Goal: Transaction & Acquisition: Obtain resource

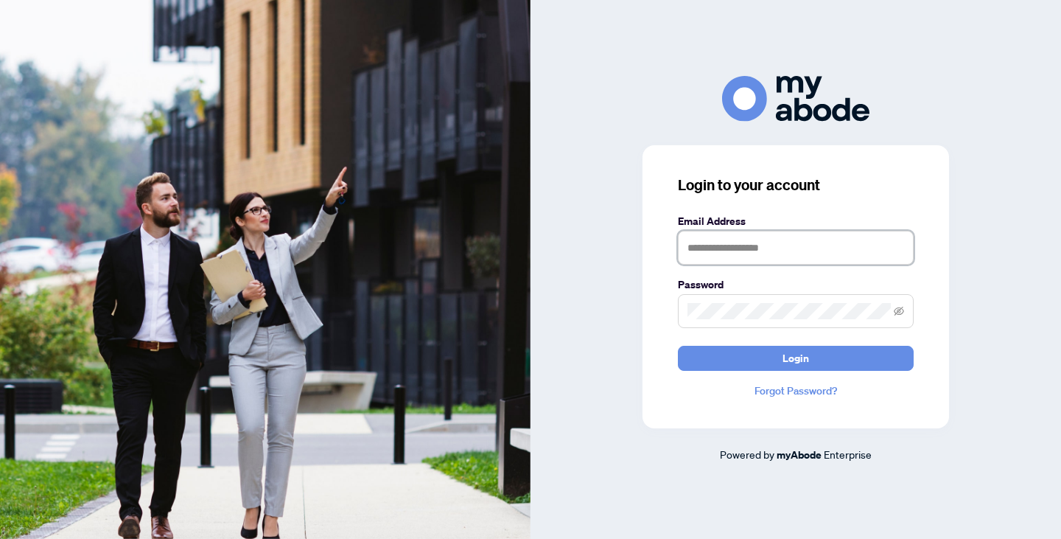
click at [747, 249] on input "text" at bounding box center [796, 248] width 236 height 34
type input "*"
type input "**********"
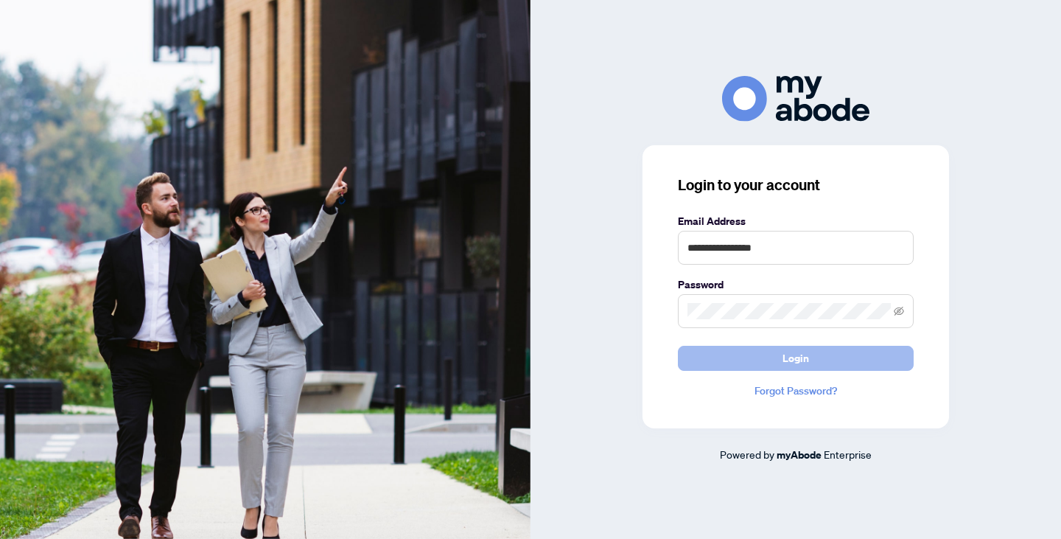
click at [750, 362] on button "Login" at bounding box center [796, 358] width 236 height 25
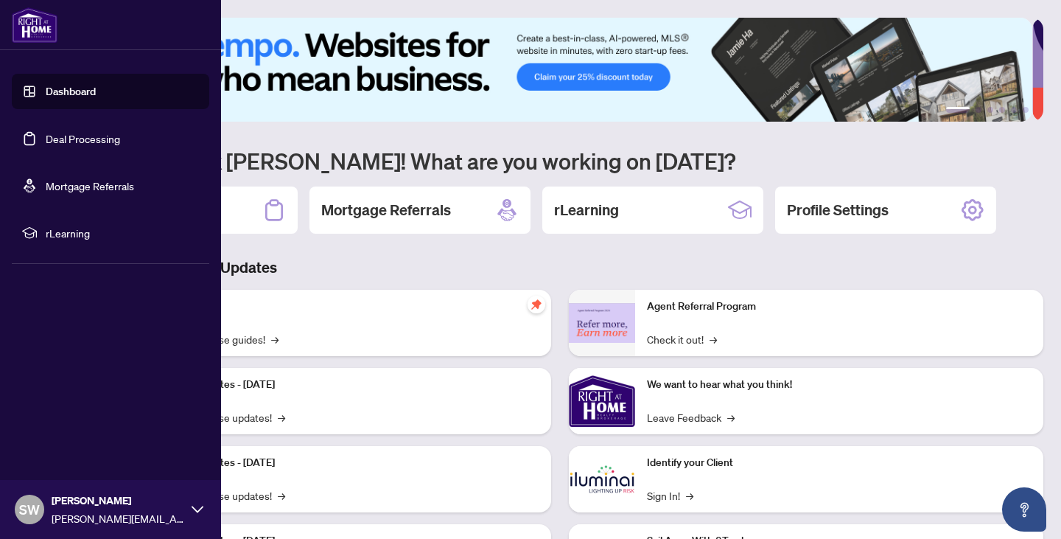
click at [49, 139] on link "Deal Processing" at bounding box center [83, 138] width 74 height 13
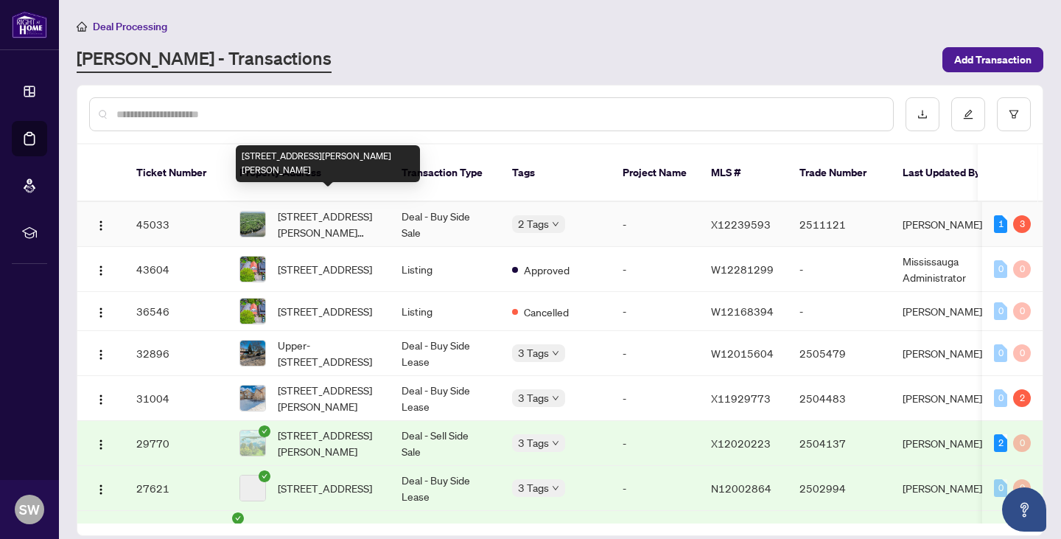
click at [329, 208] on span "[STREET_ADDRESS][PERSON_NAME][PERSON_NAME]" at bounding box center [328, 224] width 100 height 32
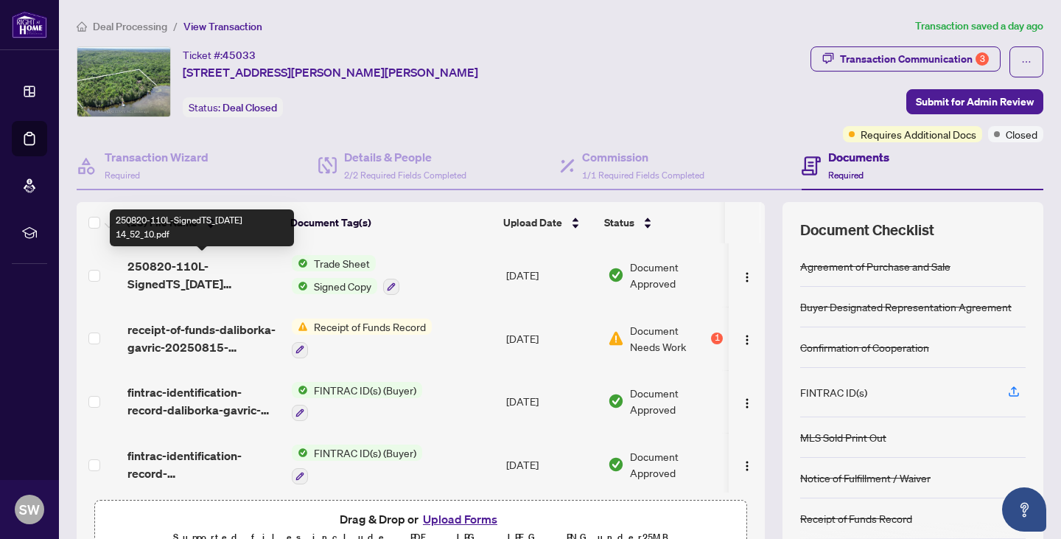
click at [190, 273] on span "250820-110L-SignedTS_[DATE] 14_52_10.pdf" at bounding box center [204, 274] width 153 height 35
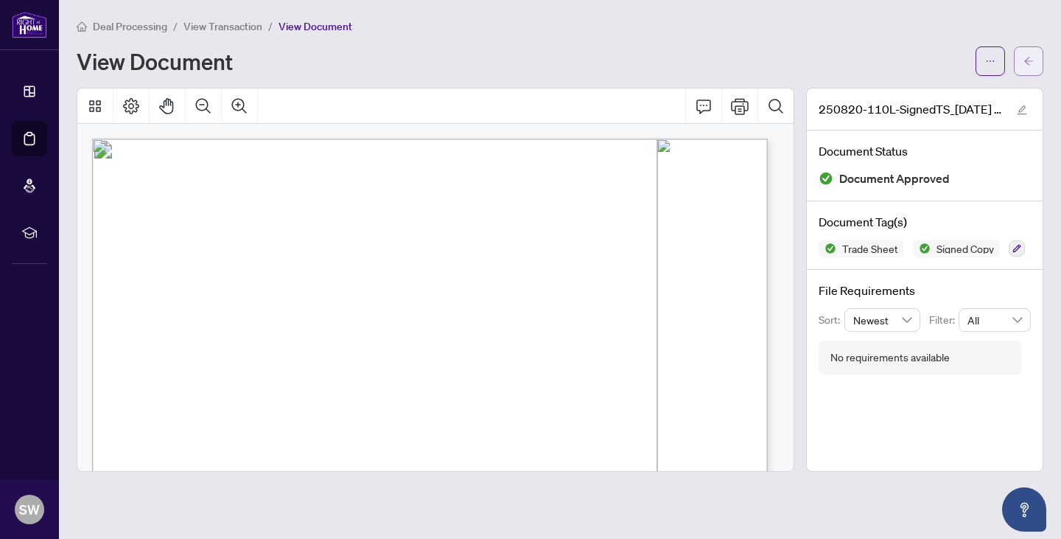
click at [1036, 60] on button "button" at bounding box center [1028, 60] width 29 height 29
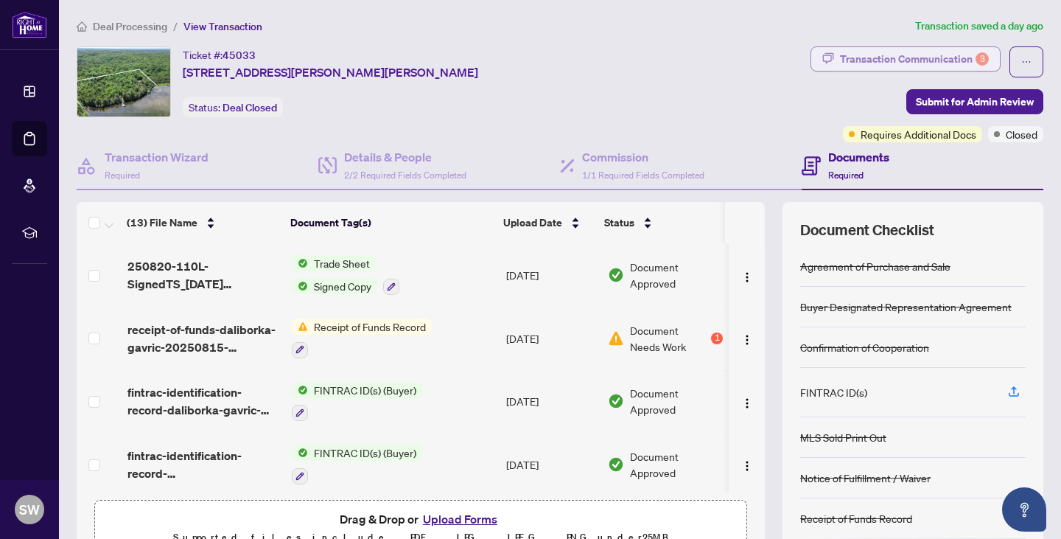
click at [885, 56] on div "Transaction Communication 3" at bounding box center [914, 59] width 149 height 24
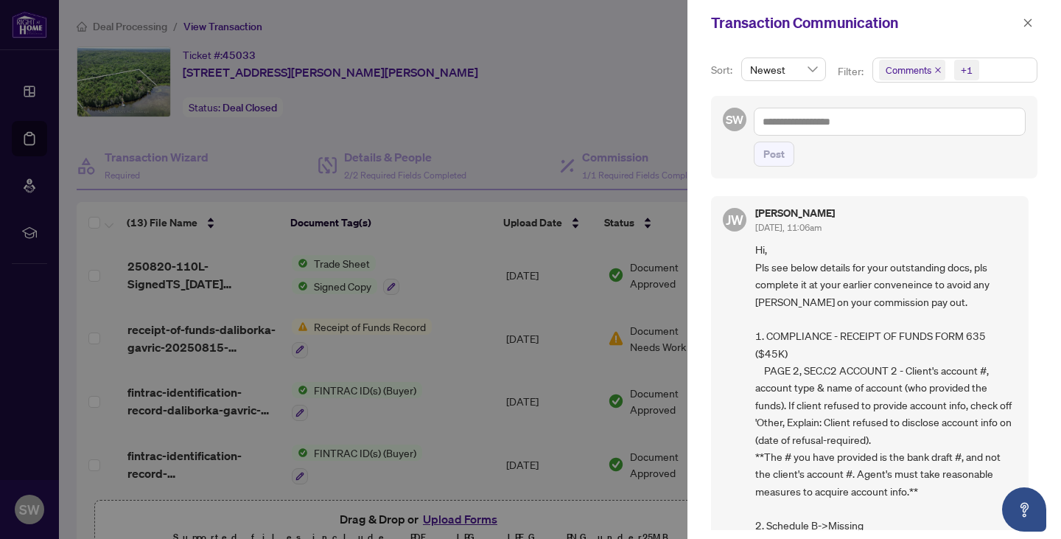
click at [482, 120] on div at bounding box center [530, 269] width 1061 height 539
click at [1030, 27] on icon "close" at bounding box center [1028, 23] width 10 height 10
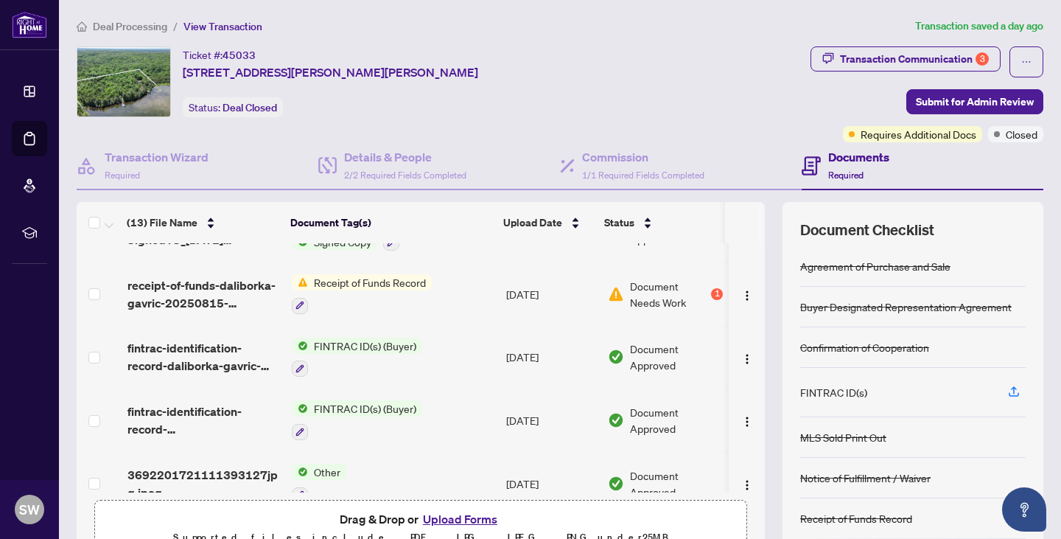
scroll to position [43, 0]
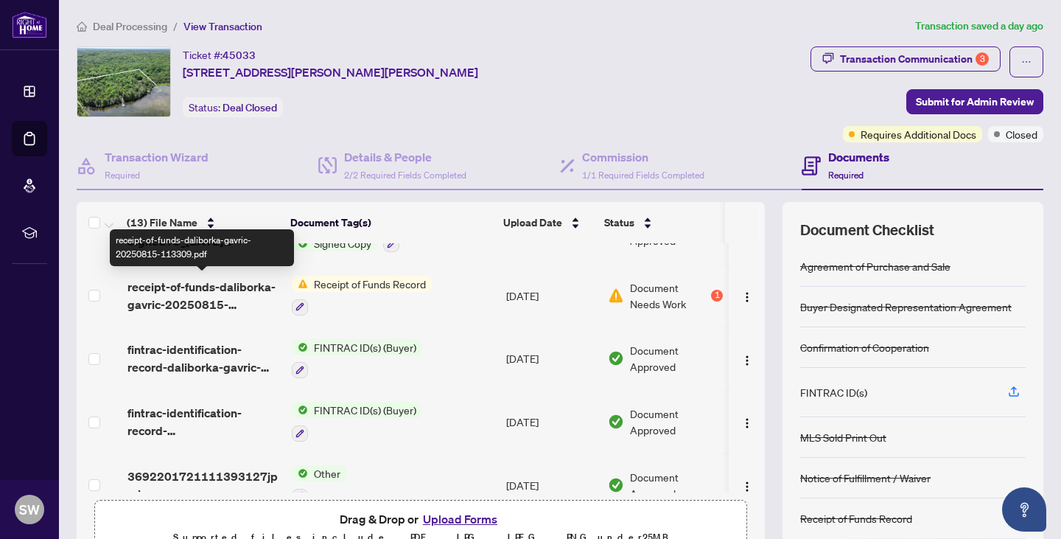
click at [203, 287] on span "receipt-of-funds-daliborka-gavric-20250815-113309.pdf" at bounding box center [204, 295] width 153 height 35
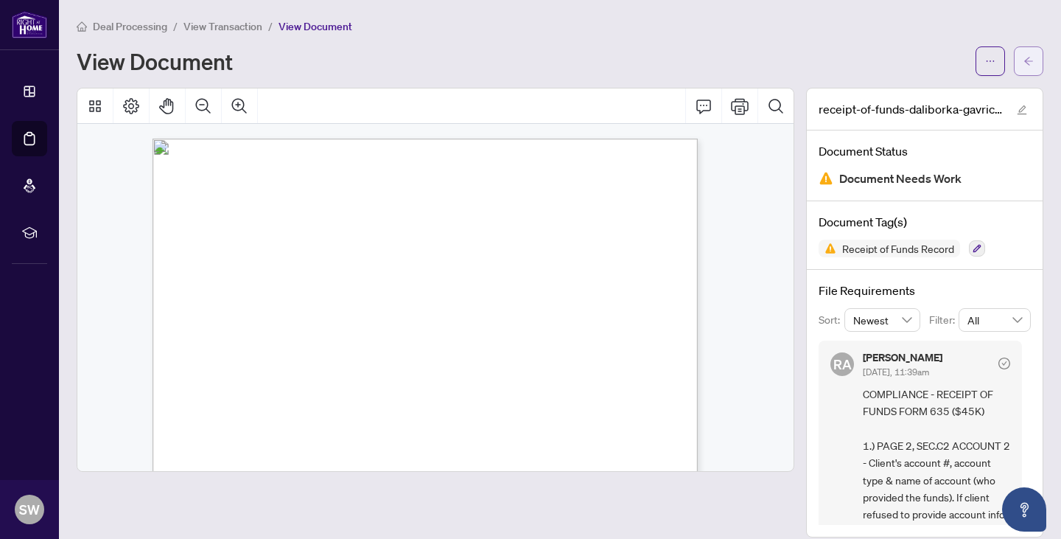
click at [1023, 55] on button "button" at bounding box center [1028, 60] width 29 height 29
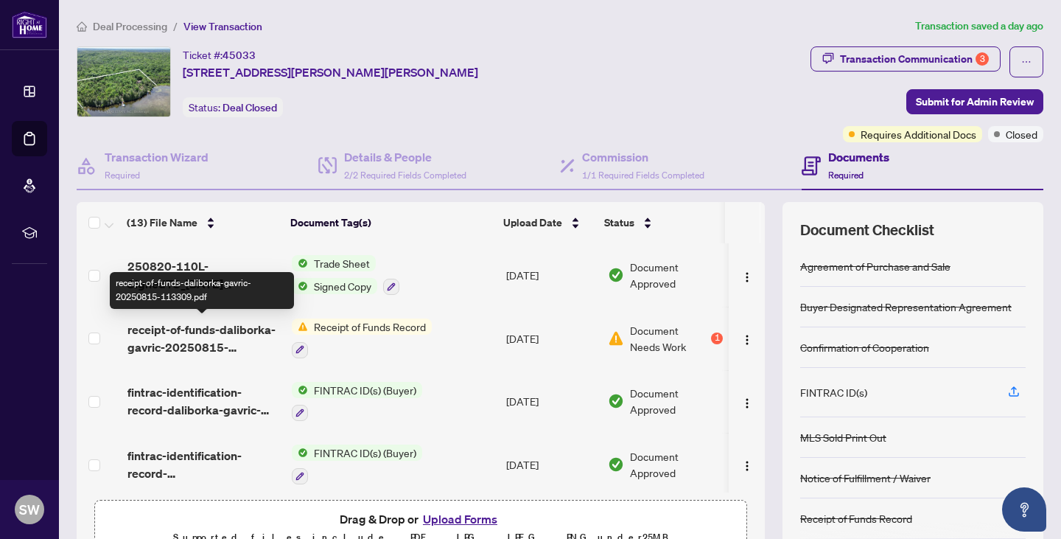
click at [203, 335] on span "receipt-of-funds-daliborka-gavric-20250815-113309.pdf" at bounding box center [204, 338] width 153 height 35
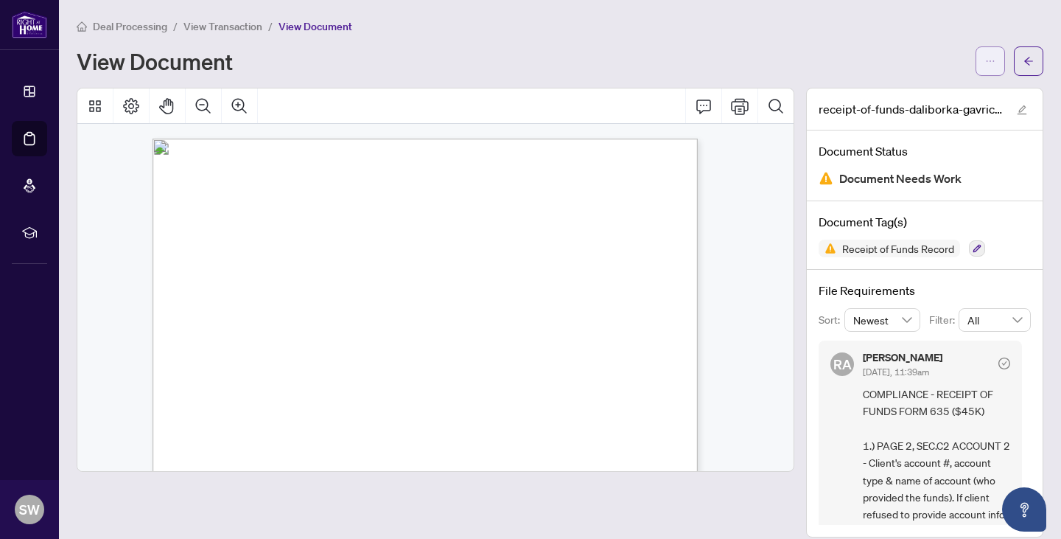
click at [985, 63] on icon "ellipsis" at bounding box center [990, 61] width 10 height 10
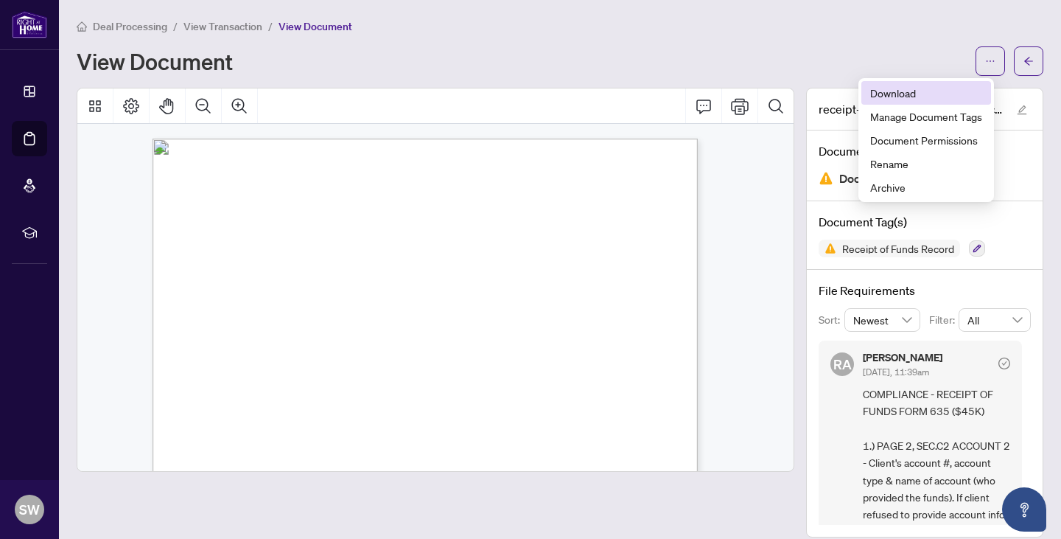
click at [935, 97] on span "Download" at bounding box center [926, 93] width 112 height 16
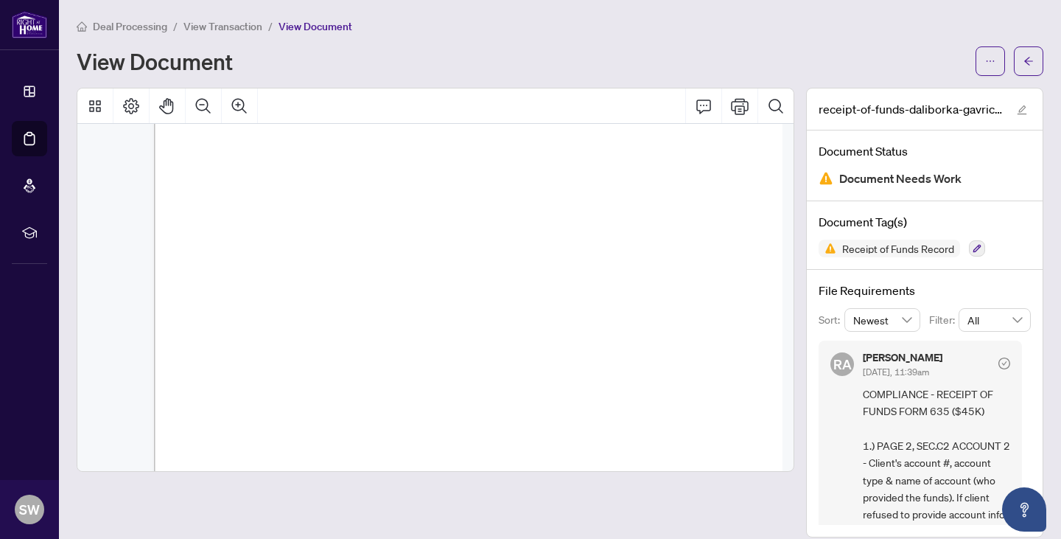
scroll to position [1070, 15]
click at [985, 63] on button "button" at bounding box center [990, 60] width 29 height 29
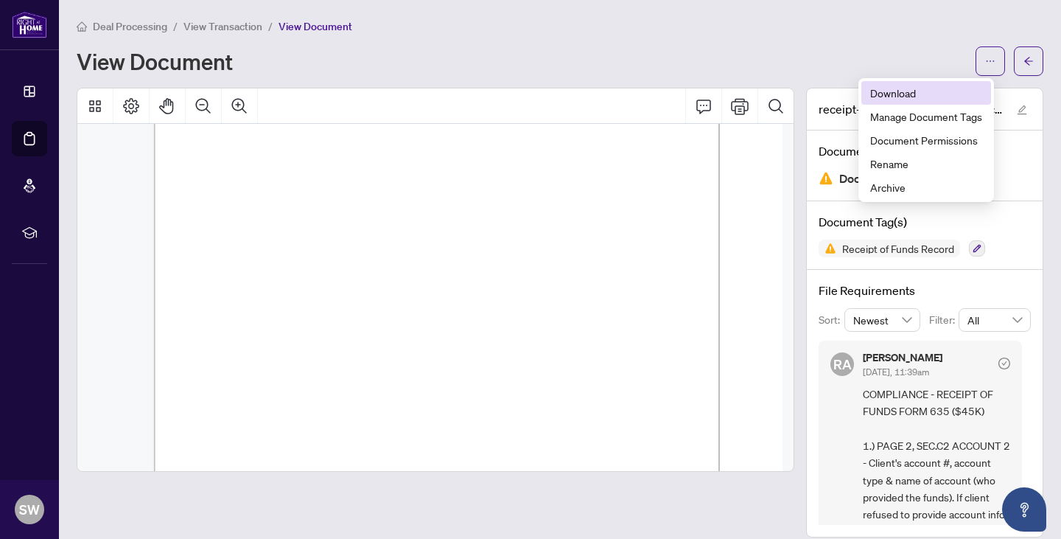
click at [954, 90] on span "Download" at bounding box center [926, 93] width 112 height 16
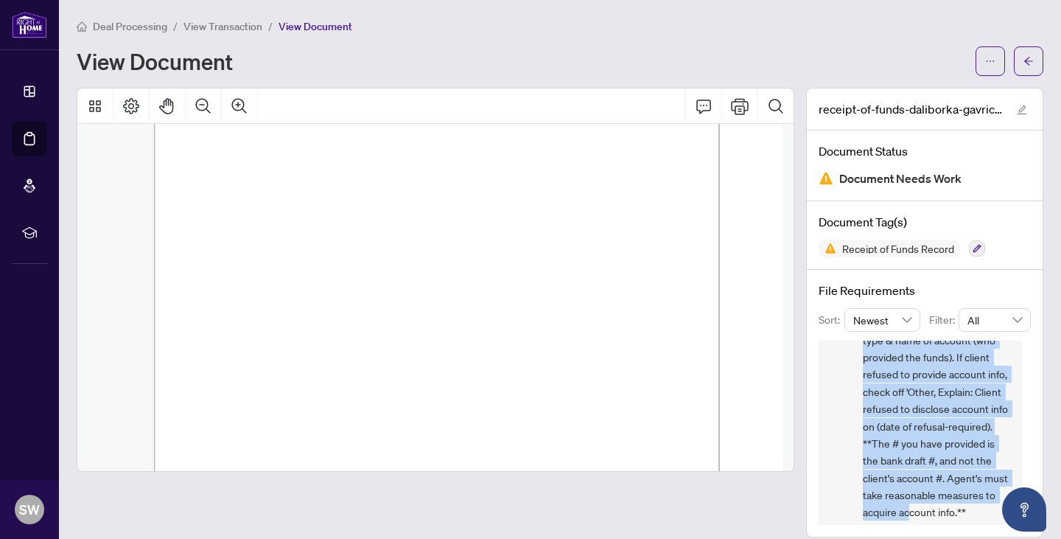
scroll to position [182, 0]
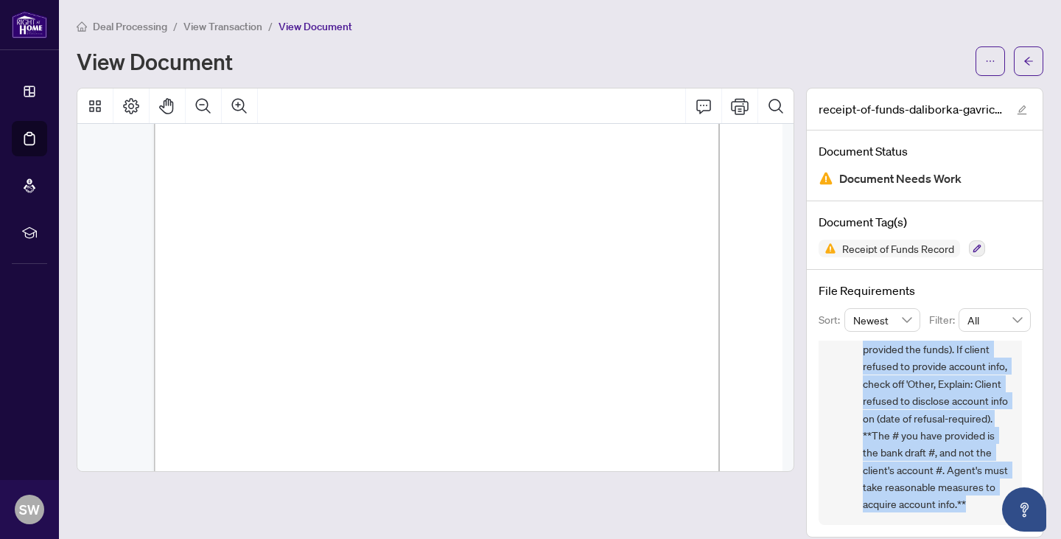
drag, startPoint x: 854, startPoint y: 391, endPoint x: 971, endPoint y: 506, distance: 164.2
click at [971, 506] on span "COMPLIANCE - RECEIPT OF FUNDS FORM 635 ($45K) 1.) PAGE 2, SEC.C2 ACCOUNT 2 - Cl…" at bounding box center [936, 375] width 147 height 276
copy span "COMPLIANCE - RECEIPT OF FUNDS FORM 635 ($45K) 1.) PAGE 2, SEC.C2 ACCOUNT 2 - Cl…"
